Goal: Transaction & Acquisition: Purchase product/service

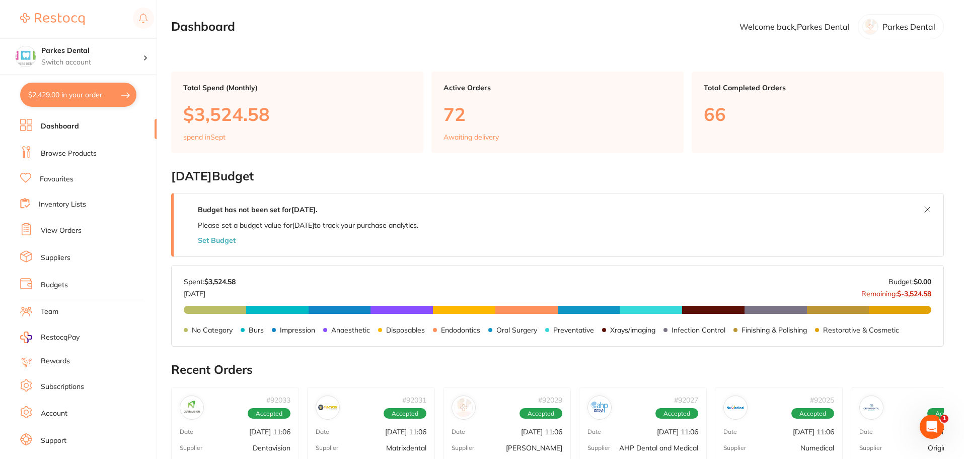
click at [53, 151] on link "Browse Products" at bounding box center [69, 154] width 56 height 10
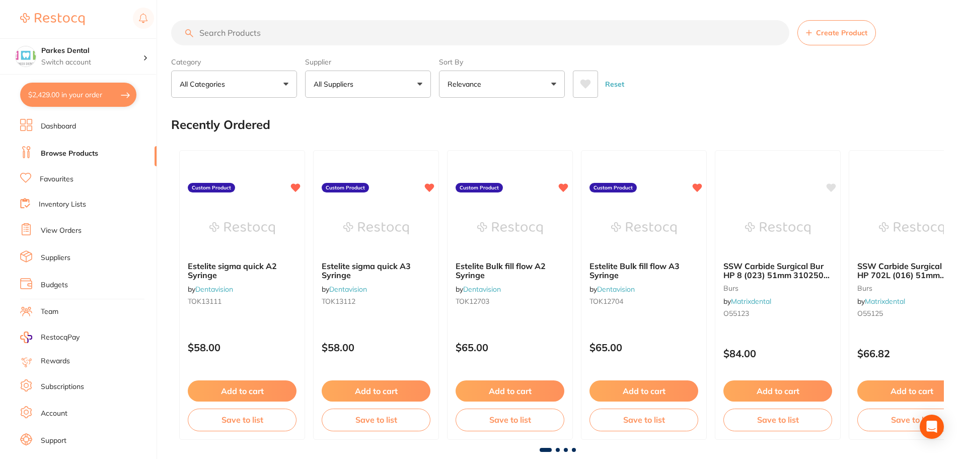
click at [289, 28] on input "search" at bounding box center [480, 32] width 618 height 25
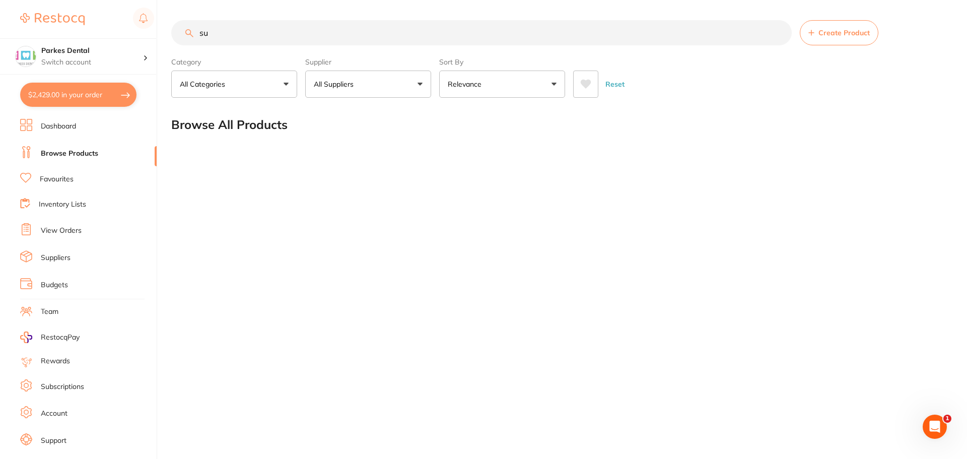
type input "s"
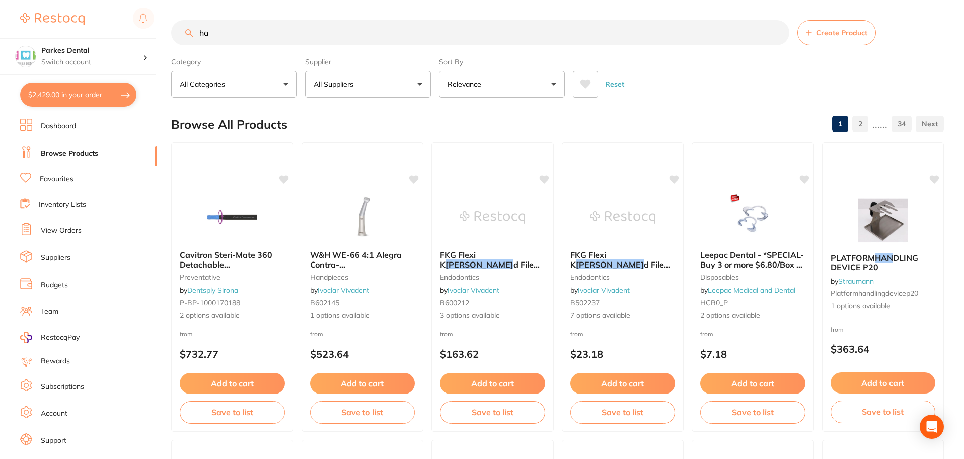
type input "h"
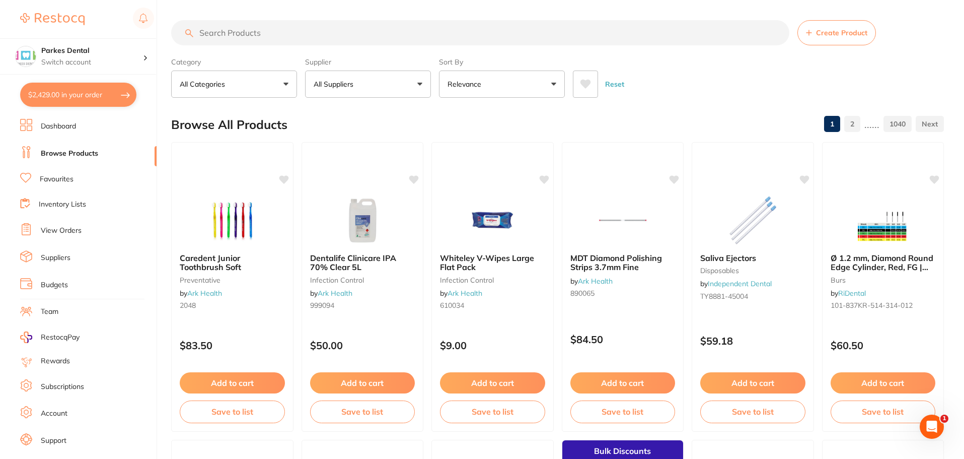
click at [373, 27] on input "search" at bounding box center [480, 32] width 618 height 25
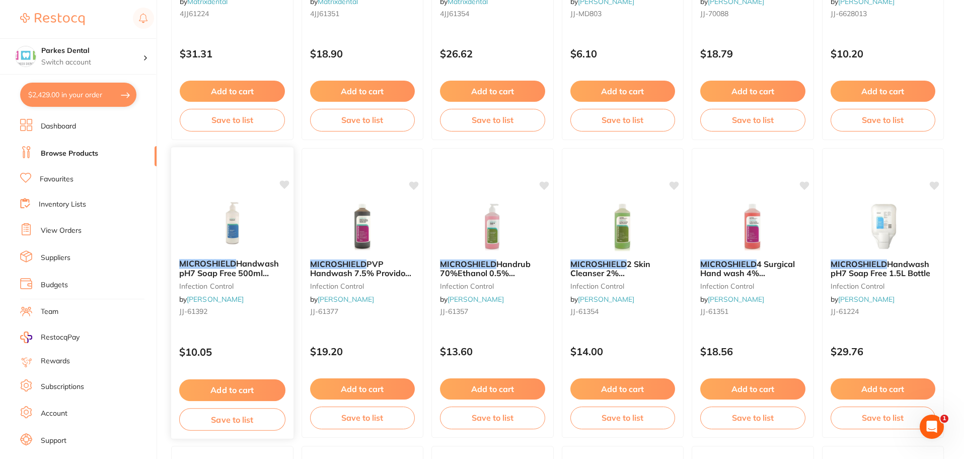
scroll to position [604, 0]
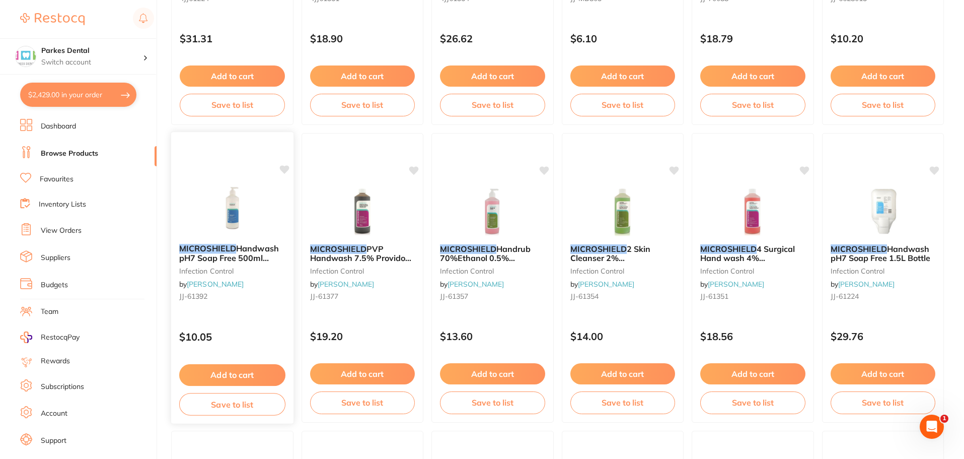
type input "microsheild"
click at [227, 265] on div "MICROSHIELD Handwash pH7 Soap Free 500ml Bottle infection control by [PERSON_NA…" at bounding box center [232, 274] width 122 height 77
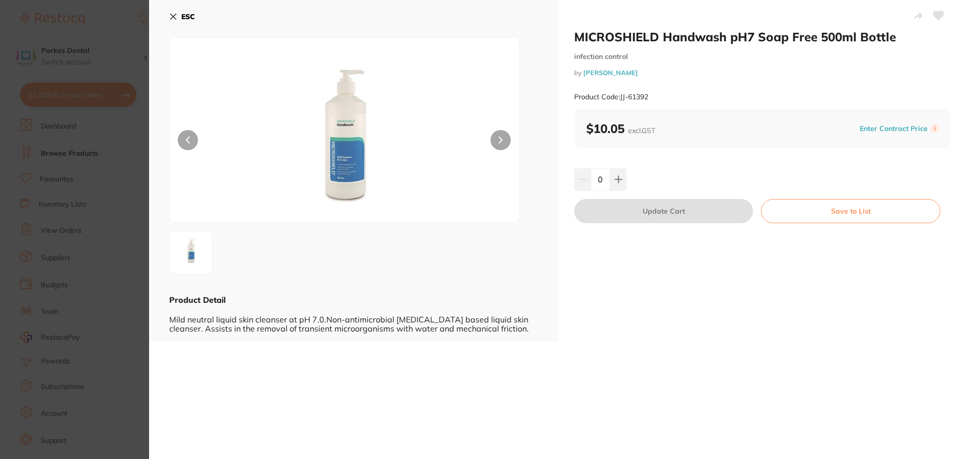
click at [125, 195] on section "MICROSHIELD Handwash pH7 Soap Free 500ml Bottle infection control by [PERSON_NA…" at bounding box center [483, 229] width 967 height 459
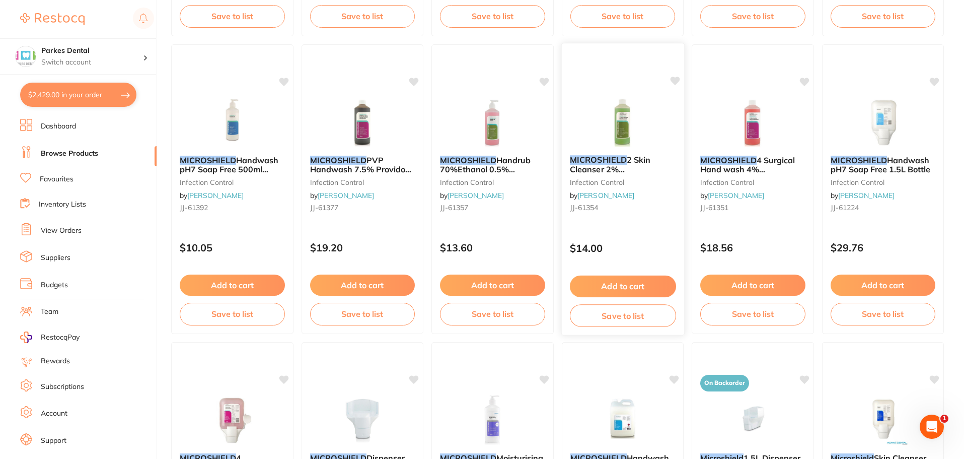
scroll to position [655, 0]
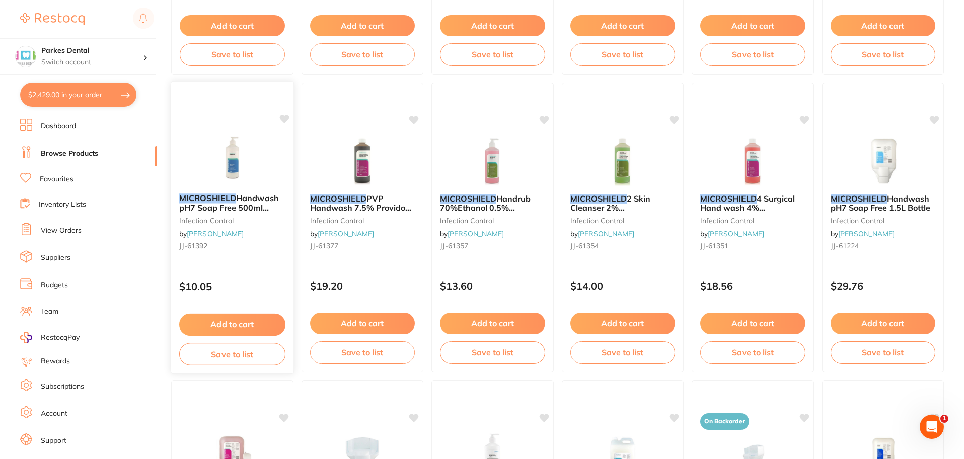
click at [209, 189] on div "MICROSHIELD Handwash pH7 Soap Free 500ml Bottle infection control by [PERSON_NA…" at bounding box center [232, 223] width 122 height 77
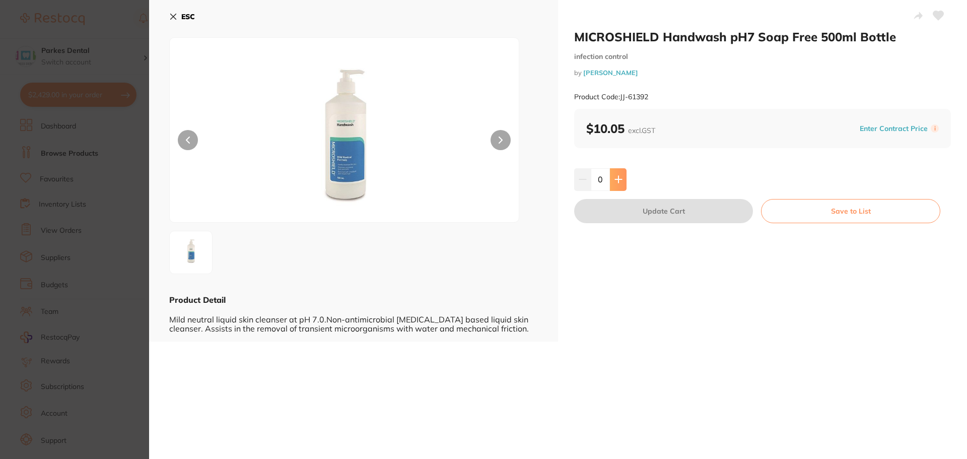
click at [619, 179] on icon at bounding box center [618, 179] width 8 height 8
type input "1"
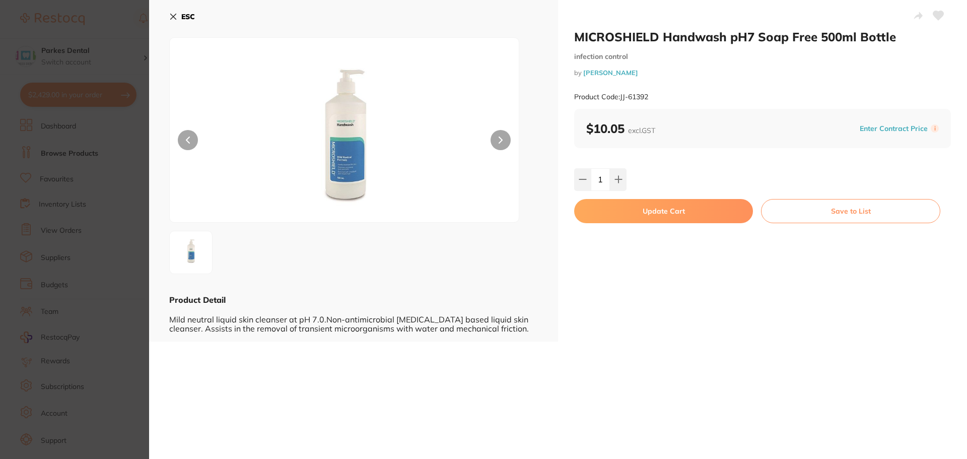
click at [736, 215] on button "Update Cart" at bounding box center [663, 211] width 179 height 24
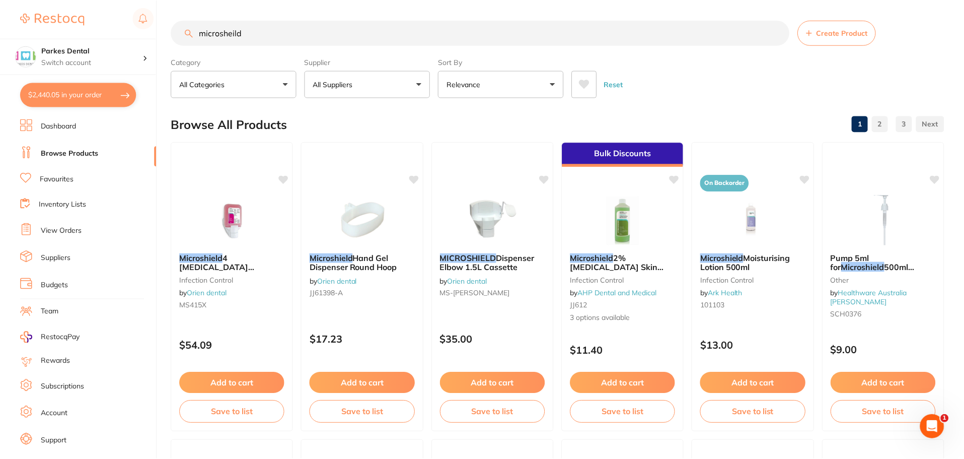
scroll to position [655, 0]
